Goal: Task Accomplishment & Management: Manage account settings

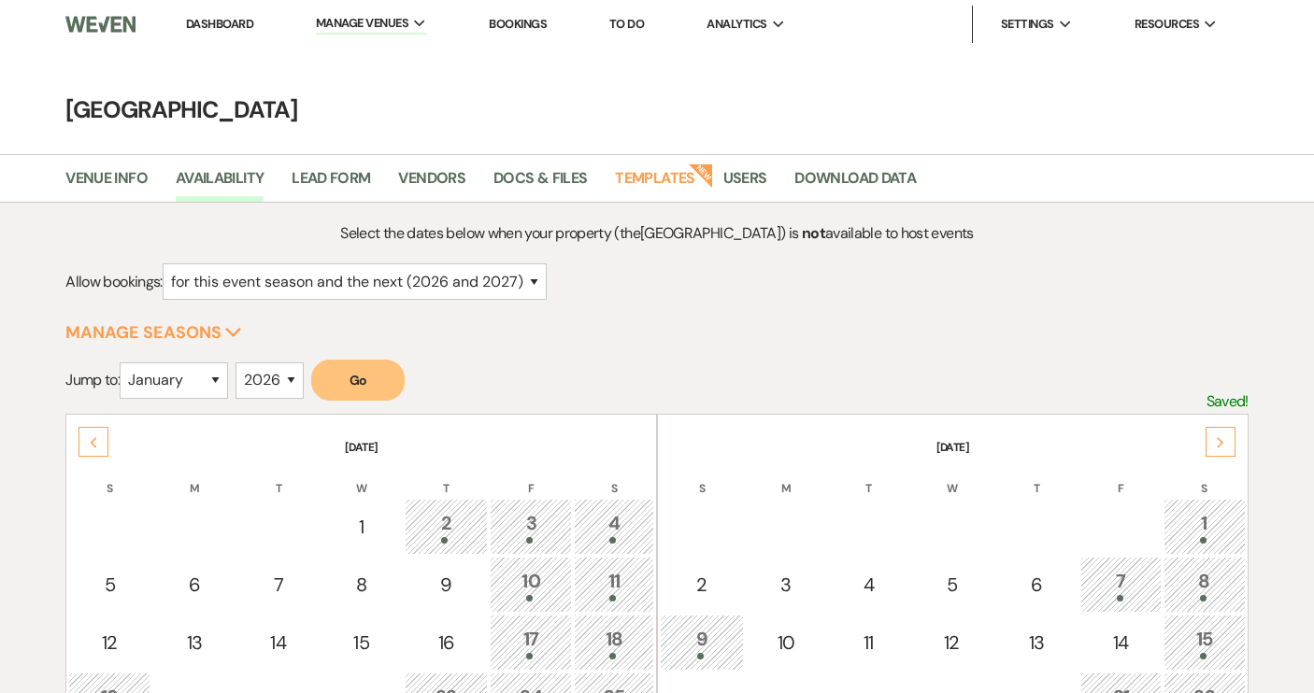
select select "2"
select select "2026"
click at [222, 23] on link "Dashboard" at bounding box center [219, 24] width 67 height 16
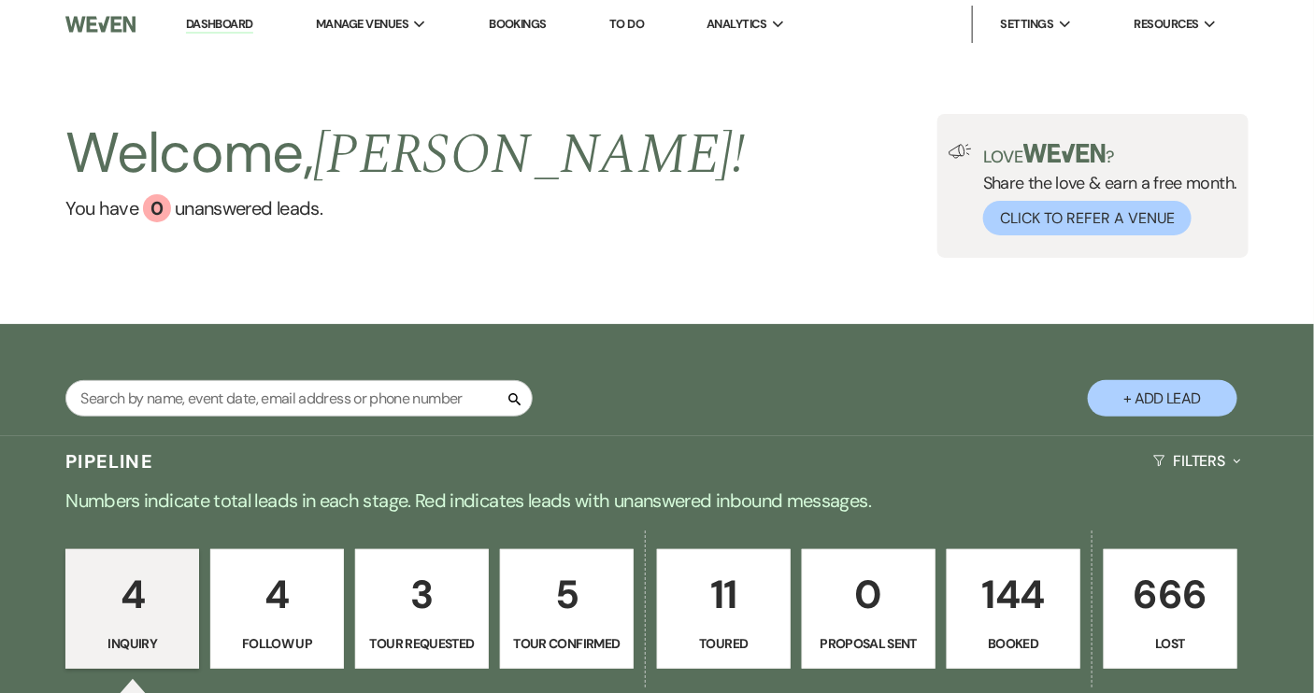
click at [229, 28] on link "Dashboard" at bounding box center [219, 25] width 67 height 18
